Goal: Navigation & Orientation: Find specific page/section

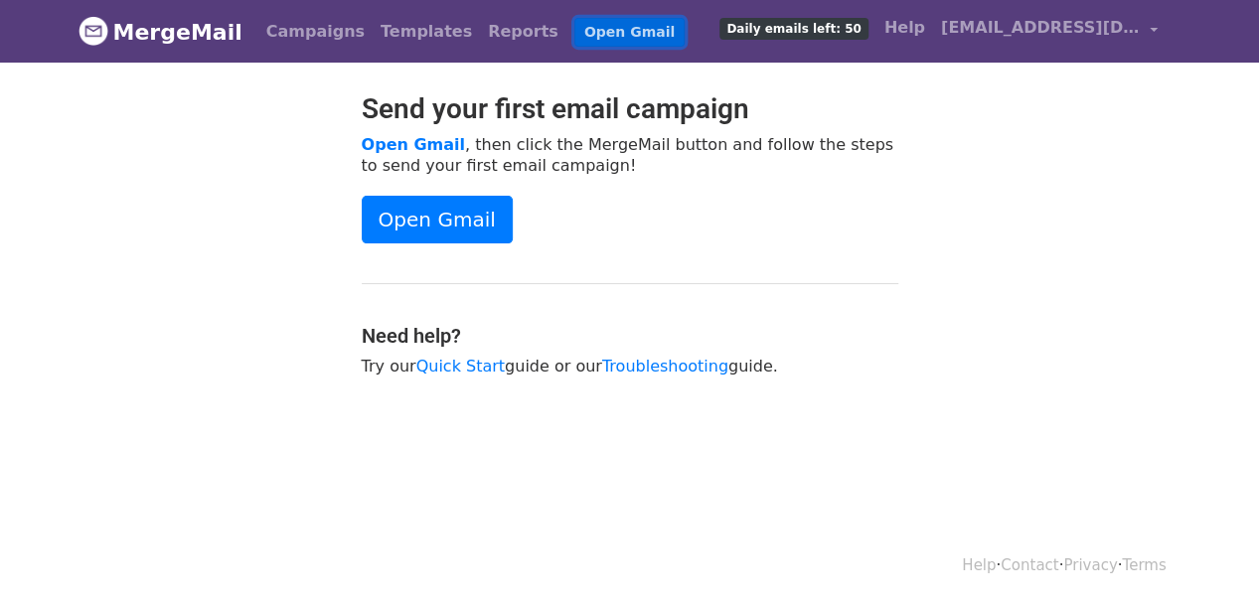
click at [574, 34] on link "Open Gmail" at bounding box center [629, 32] width 110 height 29
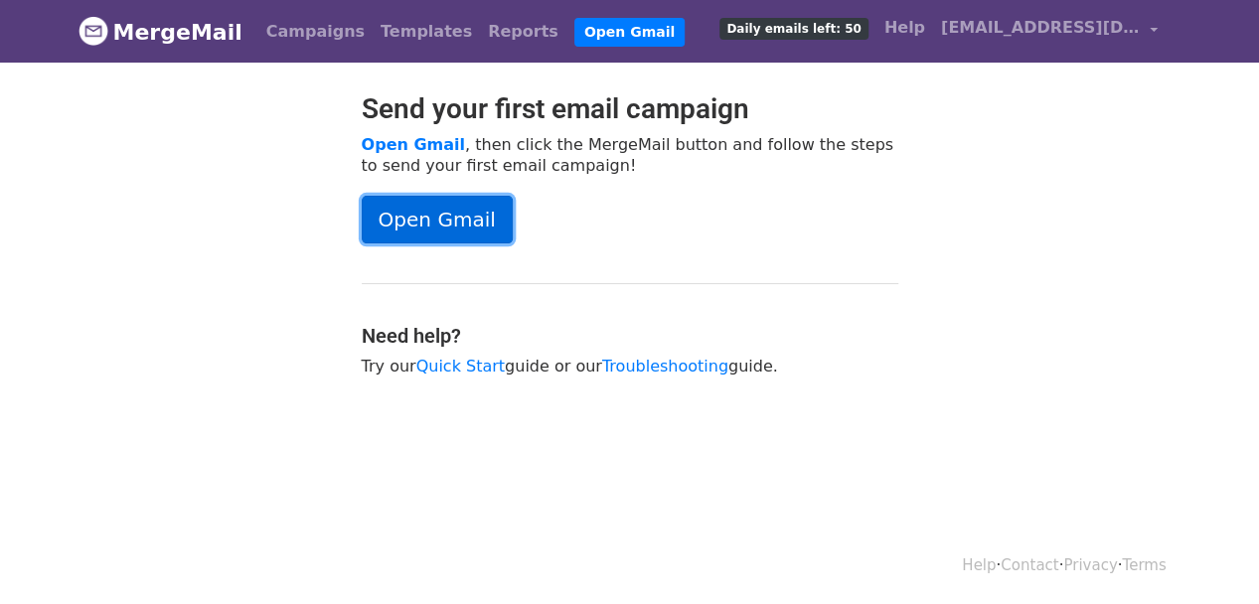
click at [368, 218] on link "Open Gmail" at bounding box center [437, 220] width 151 height 48
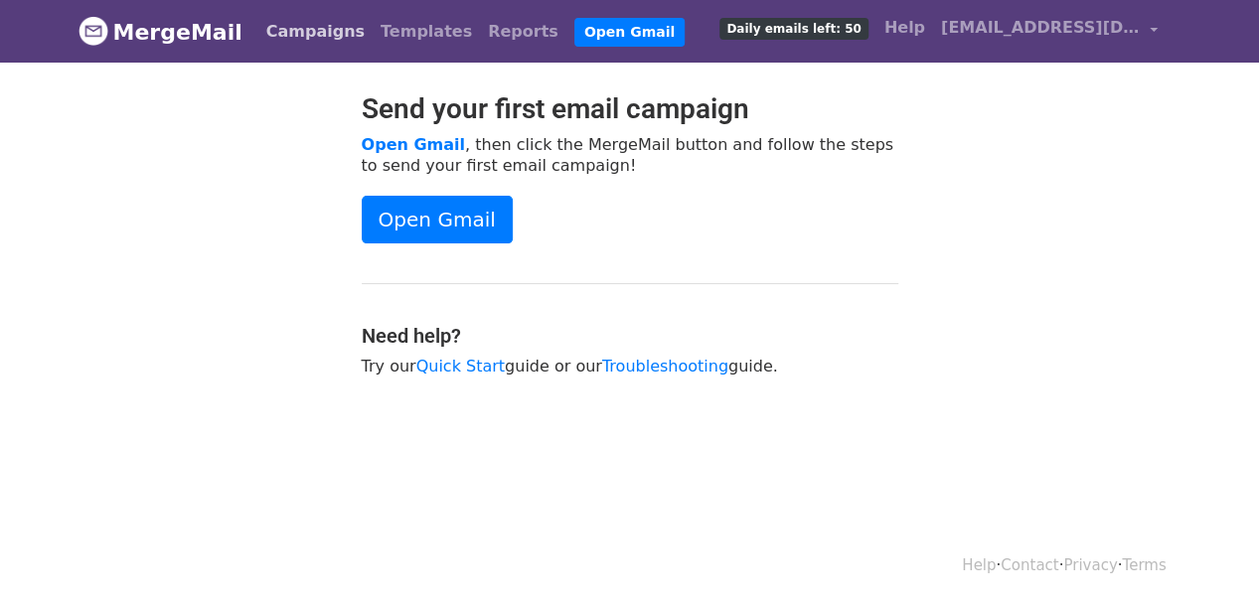
click at [294, 32] on link "Campaigns" at bounding box center [315, 32] width 114 height 40
click at [302, 19] on link "Campaigns" at bounding box center [315, 32] width 114 height 40
click at [373, 27] on link "Templates" at bounding box center [426, 32] width 107 height 40
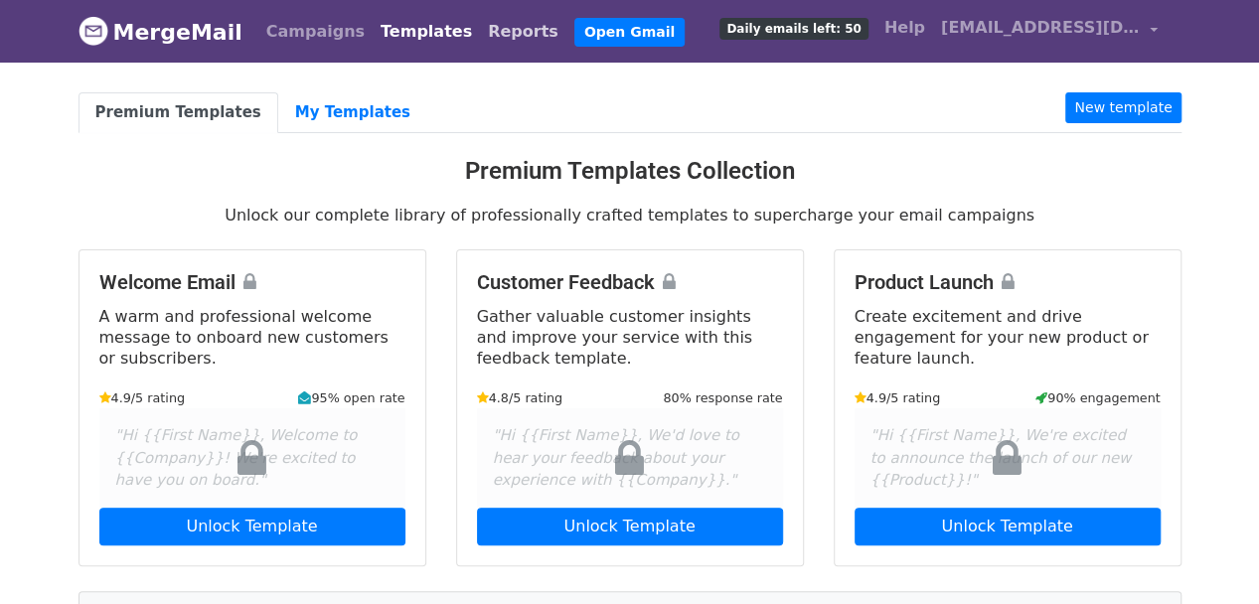
click at [480, 23] on link "Reports" at bounding box center [523, 32] width 86 height 40
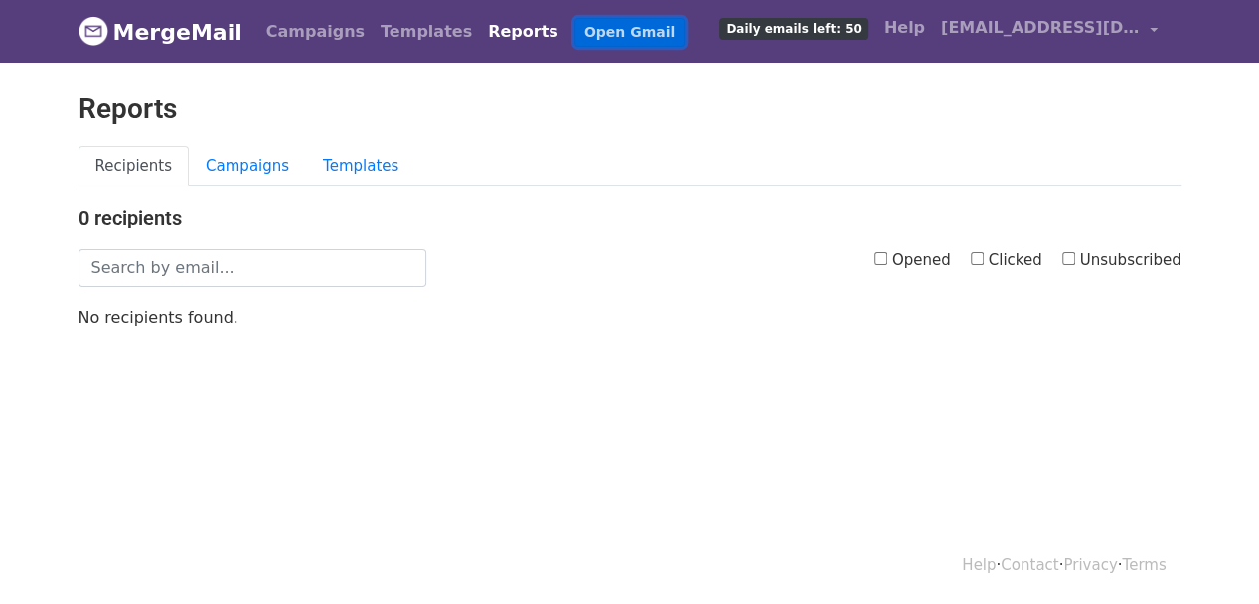
click at [574, 24] on link "Open Gmail" at bounding box center [629, 32] width 110 height 29
